Goal: Find specific page/section: Find specific page/section

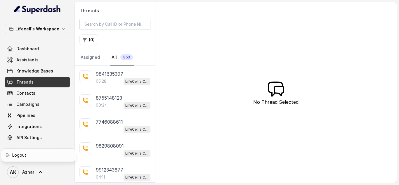
click at [95, 23] on div "Lifecell's Workspace Dashboard Assistants Knowledge Bases Threads Contacts Camp…" at bounding box center [199, 92] width 399 height 185
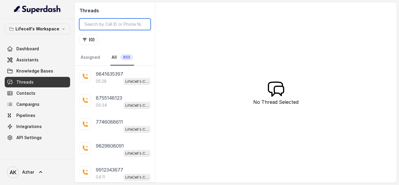
click at [95, 23] on input "search" at bounding box center [114, 24] width 71 height 11
click at [102, 23] on input "search" at bounding box center [114, 24] width 71 height 11
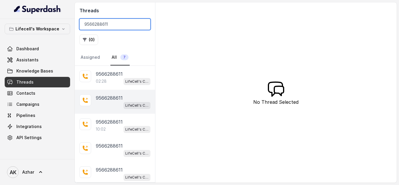
scroll to position [51, 0]
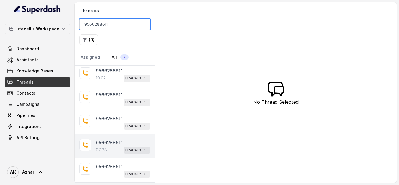
type input "9566288611"
click at [111, 146] on p "9566288611" at bounding box center [109, 142] width 27 height 7
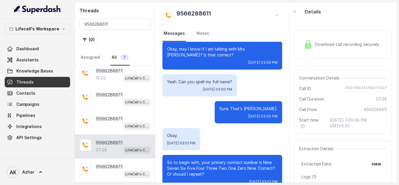
scroll to position [53, 0]
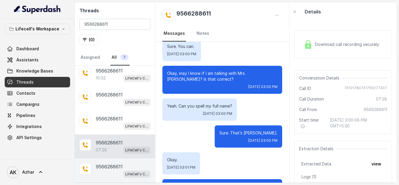
click at [112, 165] on p "9566288611" at bounding box center [109, 166] width 27 height 7
